Goal: Transaction & Acquisition: Book appointment/travel/reservation

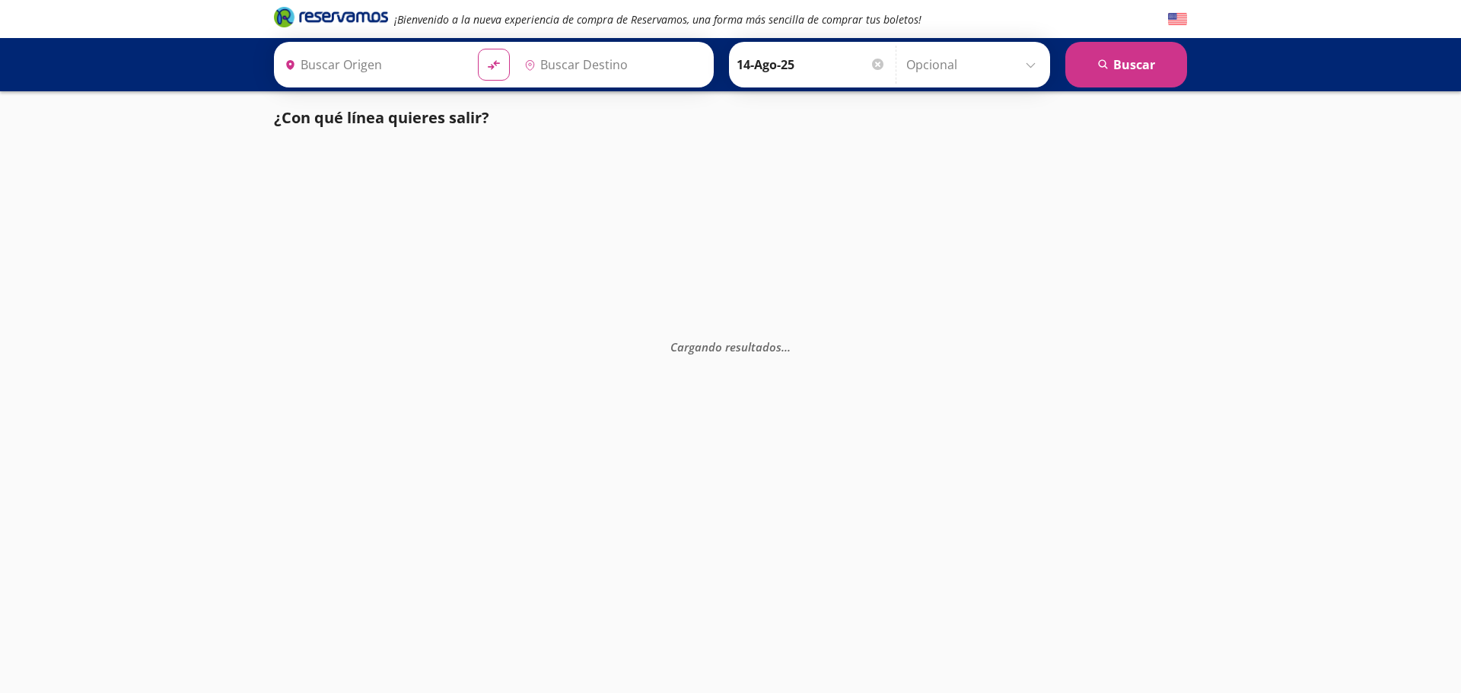
type input "[GEOGRAPHIC_DATA], [GEOGRAPHIC_DATA]"
type input "Santiago de Querétaro, [GEOGRAPHIC_DATA]"
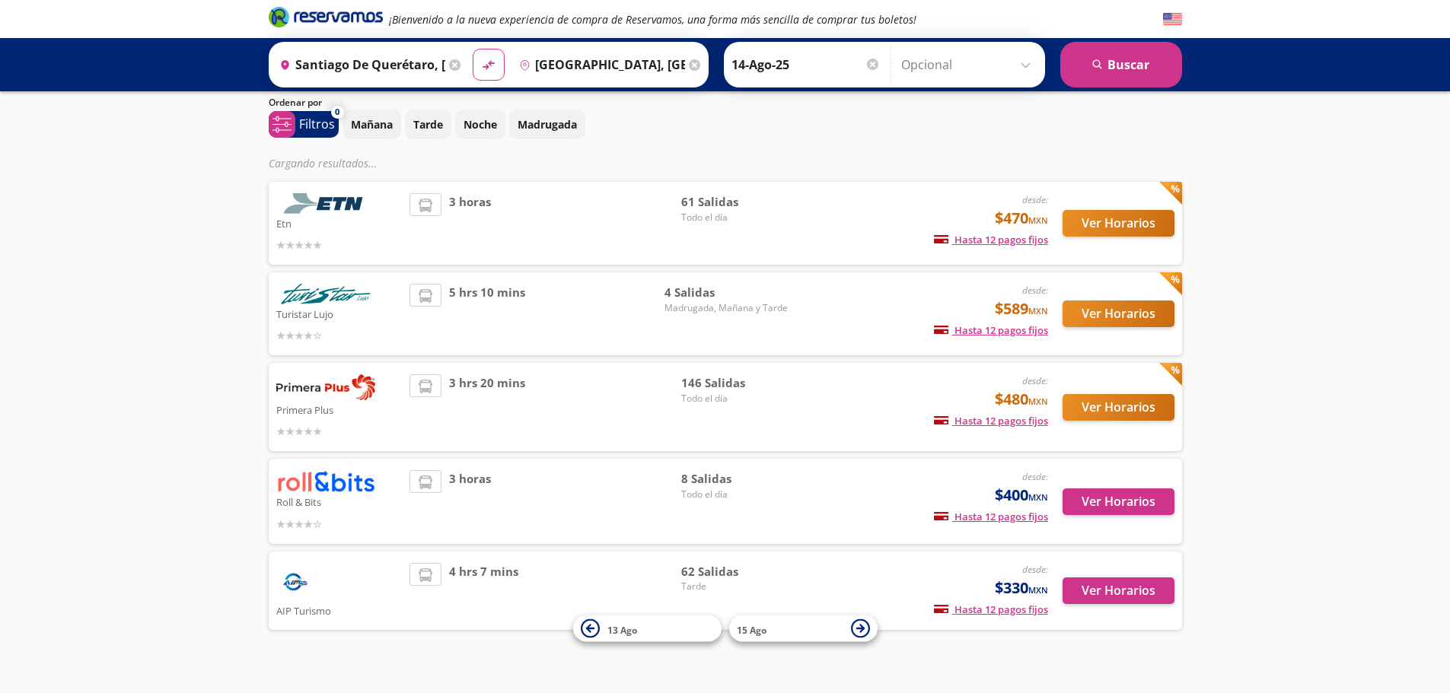
scroll to position [76, 0]
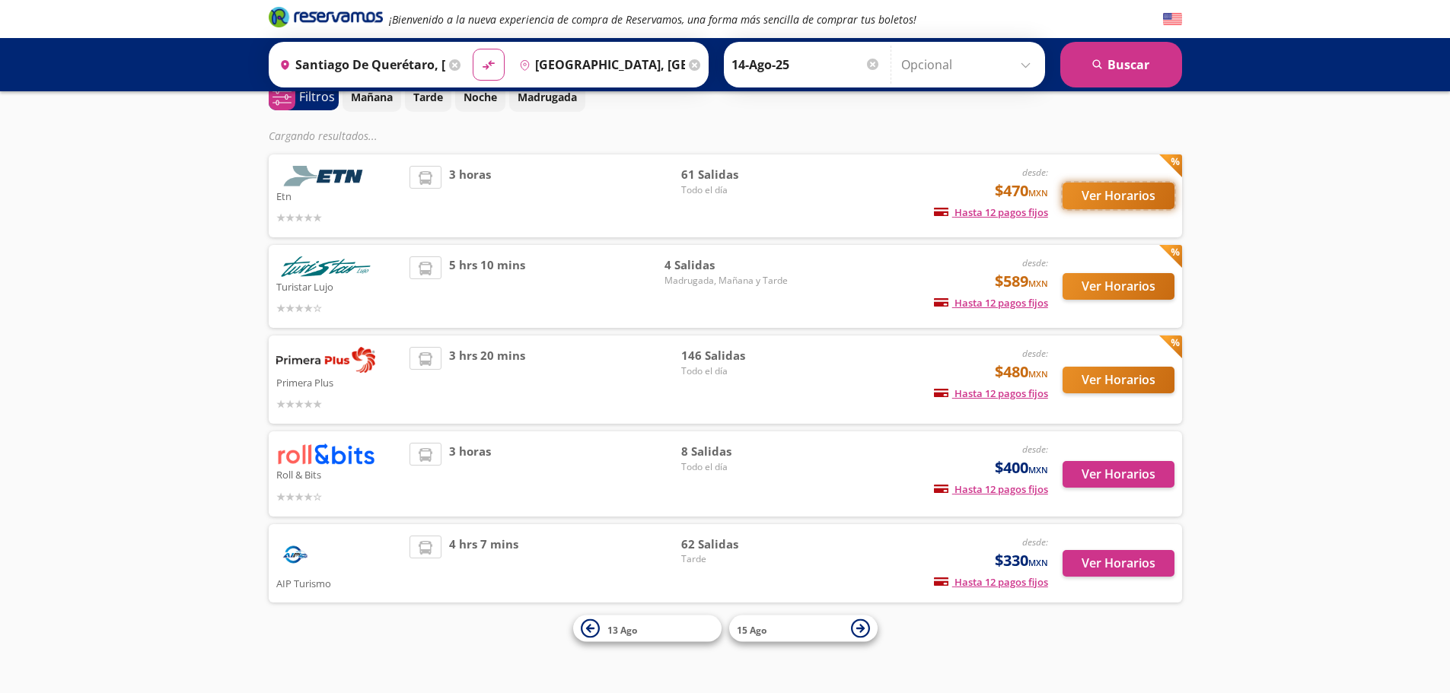
click at [1117, 202] on button "Ver Horarios" at bounding box center [1119, 196] width 112 height 27
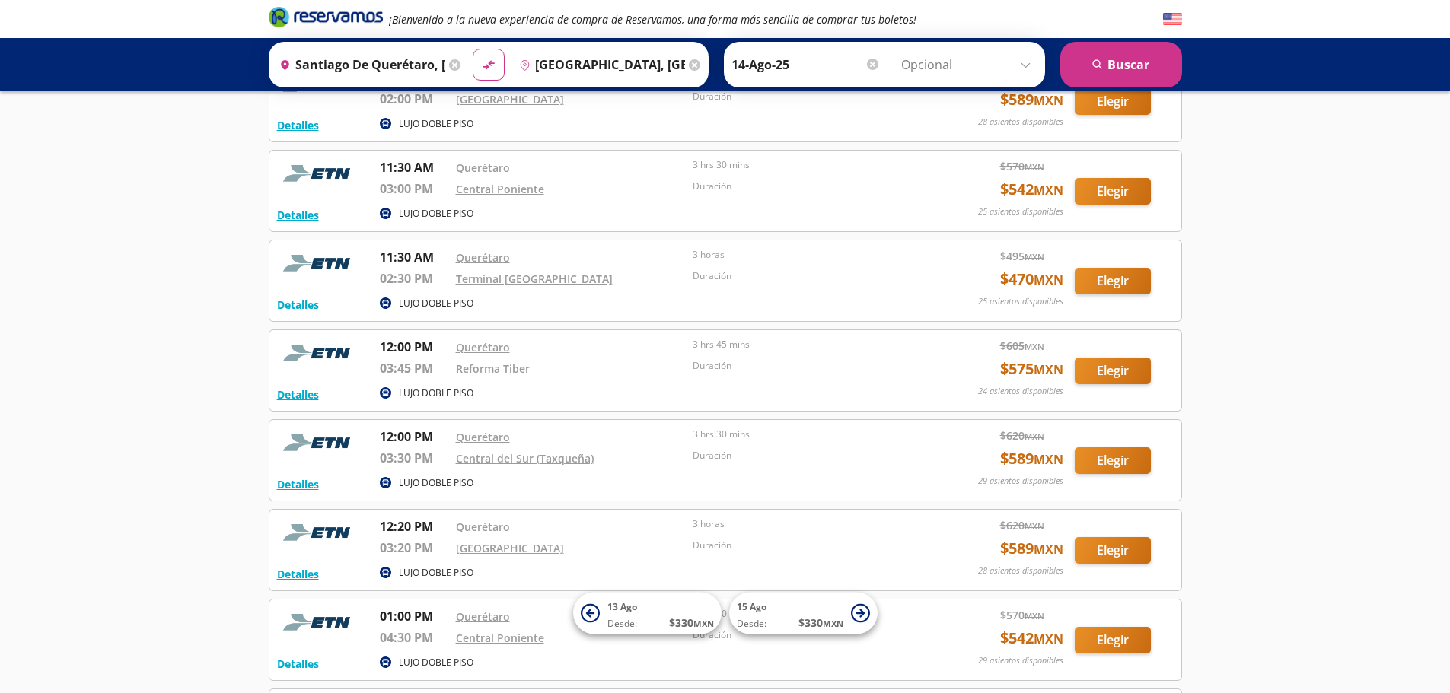
scroll to position [2532, 0]
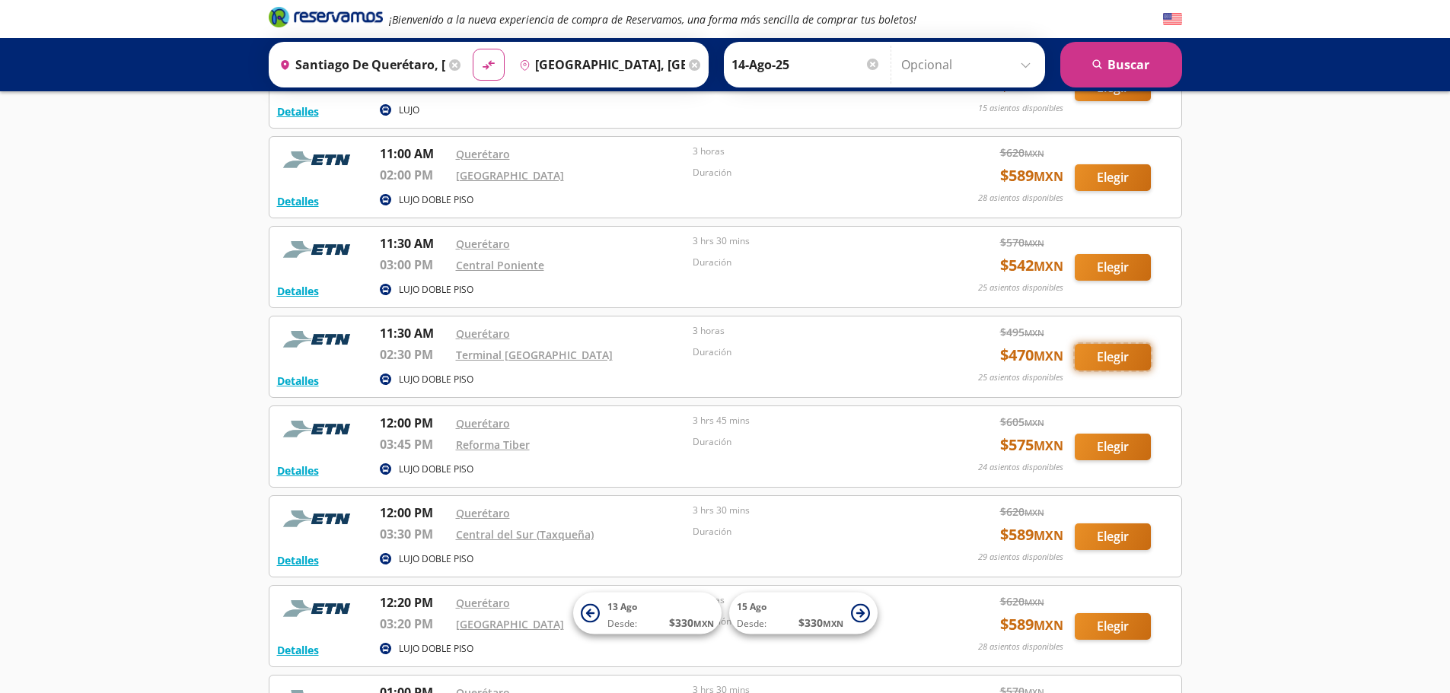
click at [1112, 344] on button "Elegir" at bounding box center [1113, 357] width 76 height 27
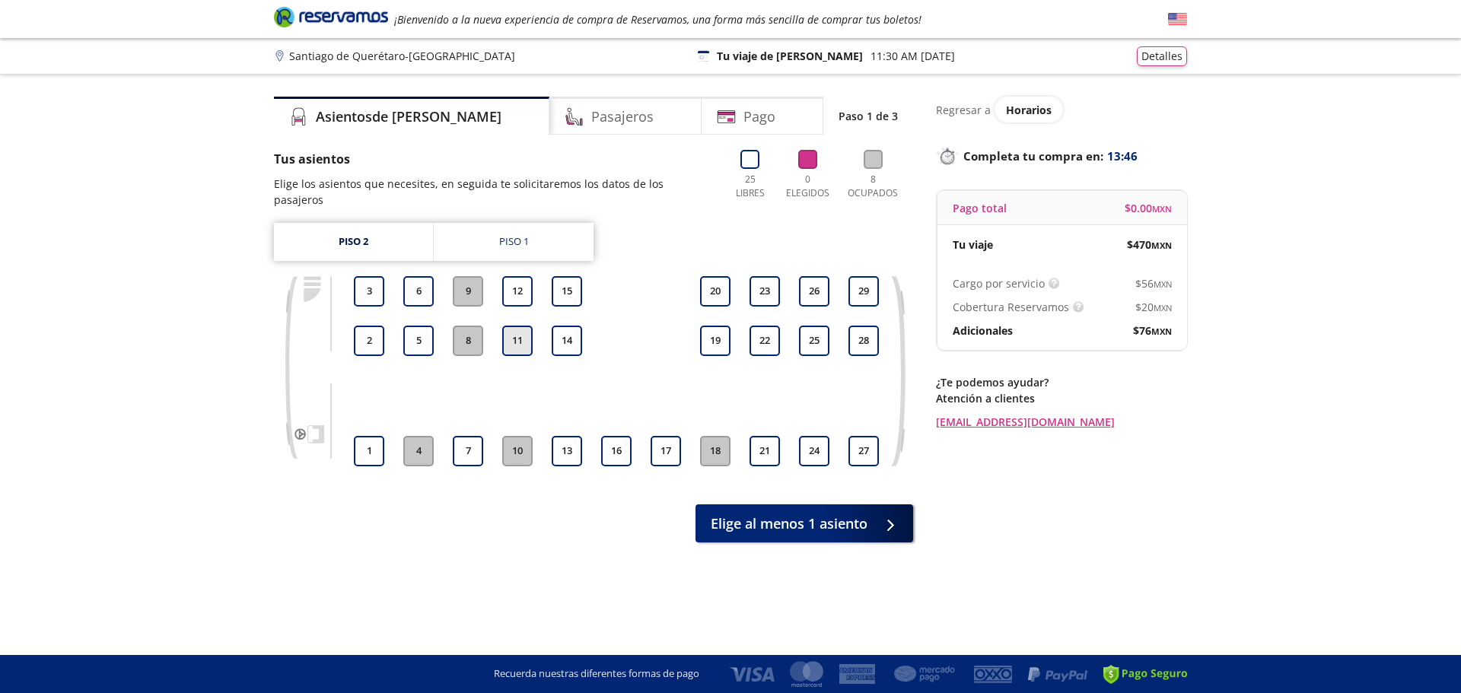
click at [506, 326] on button "11" at bounding box center [517, 341] width 30 height 30
